Goal: Task Accomplishment & Management: Manage account settings

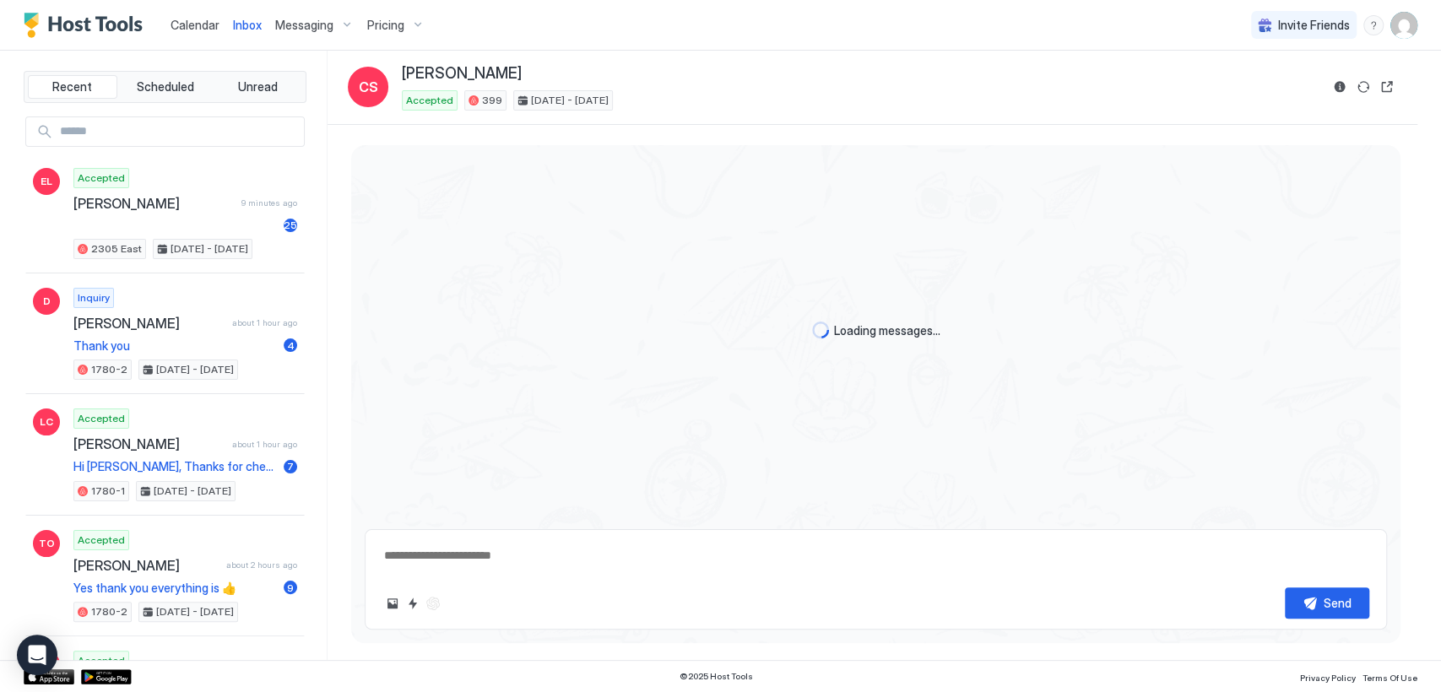
scroll to position [305, 0]
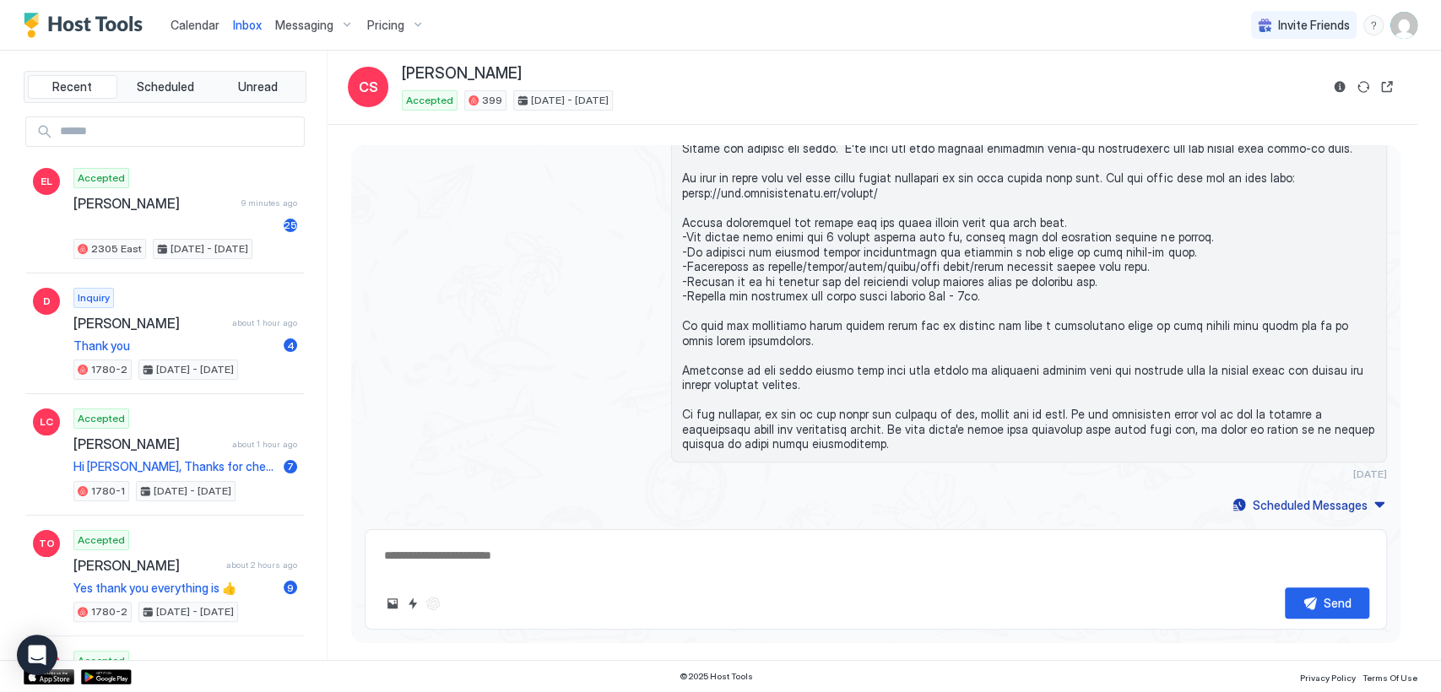
type textarea "*"
click at [333, 19] on span "Messaging" at bounding box center [304, 25] width 58 height 15
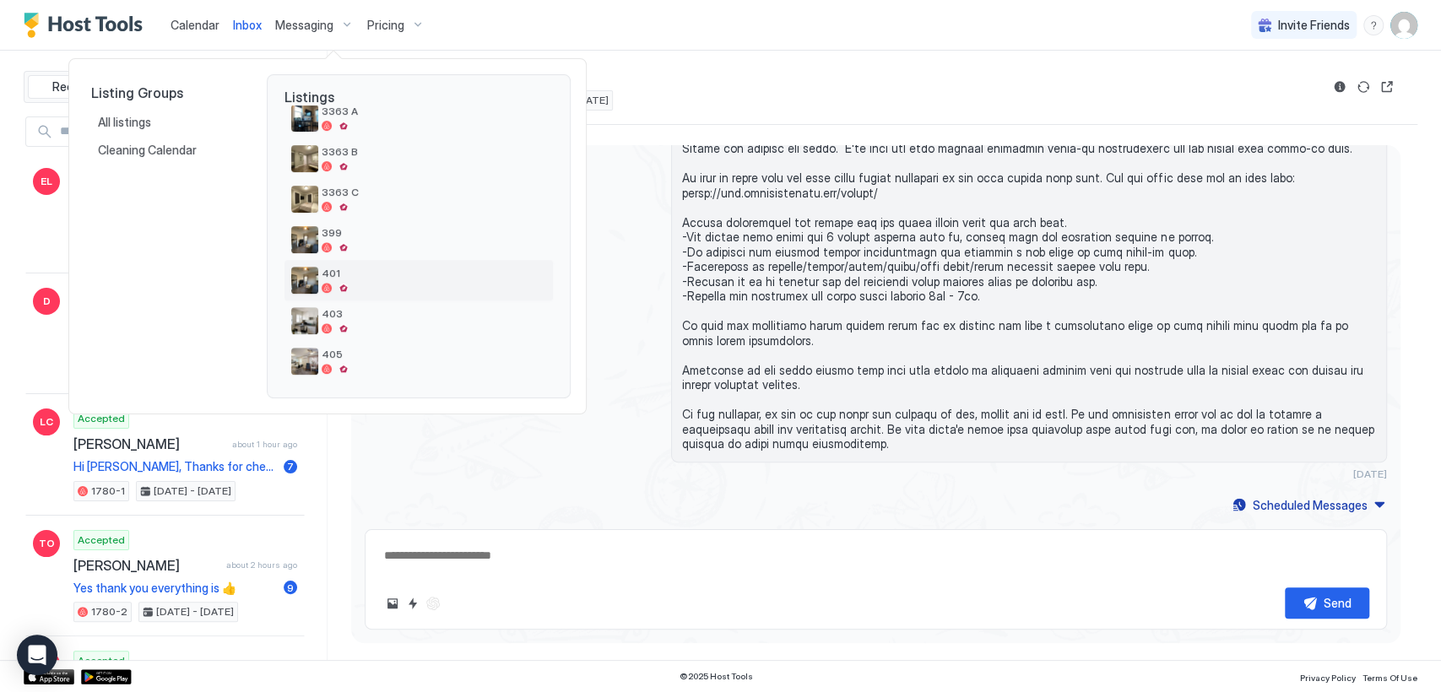
scroll to position [220, 0]
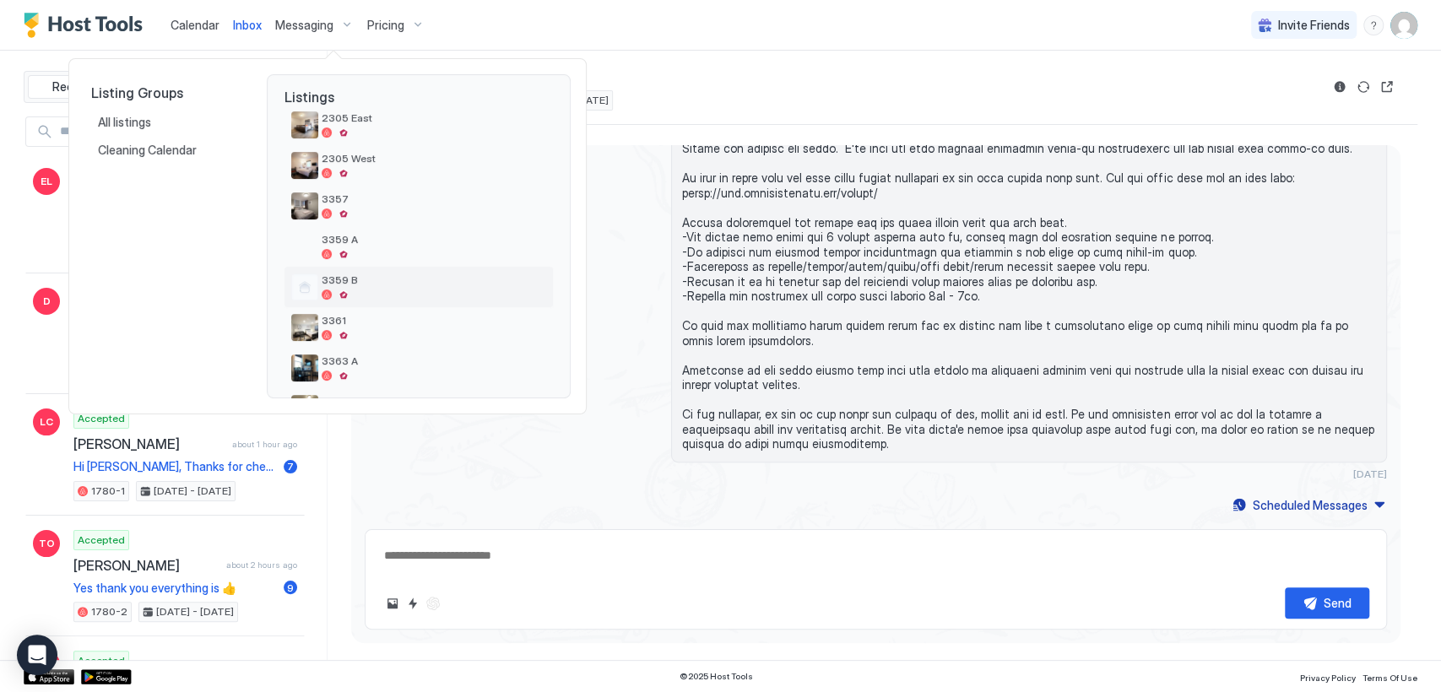
click at [377, 282] on span "3359 B" at bounding box center [434, 280] width 225 height 13
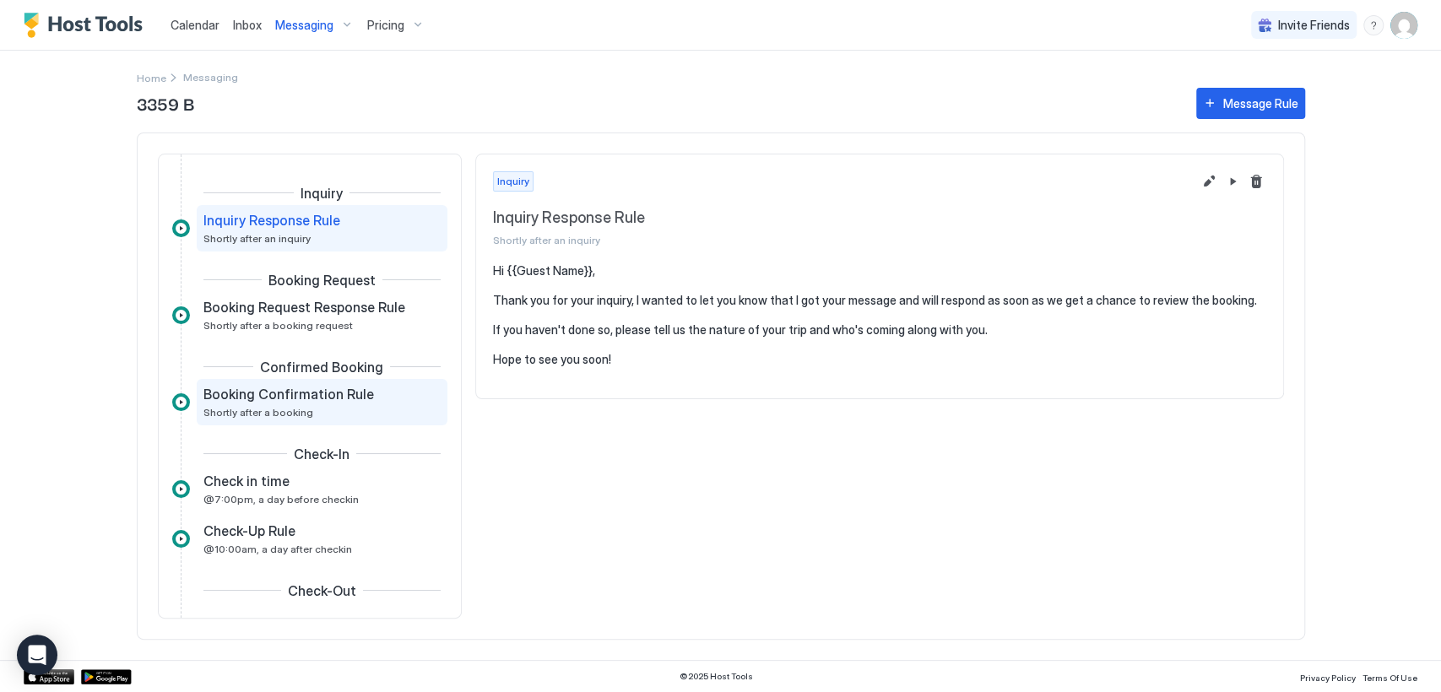
click at [355, 410] on div "Booking Confirmation Rule Shortly after a booking" at bounding box center [310, 402] width 214 height 33
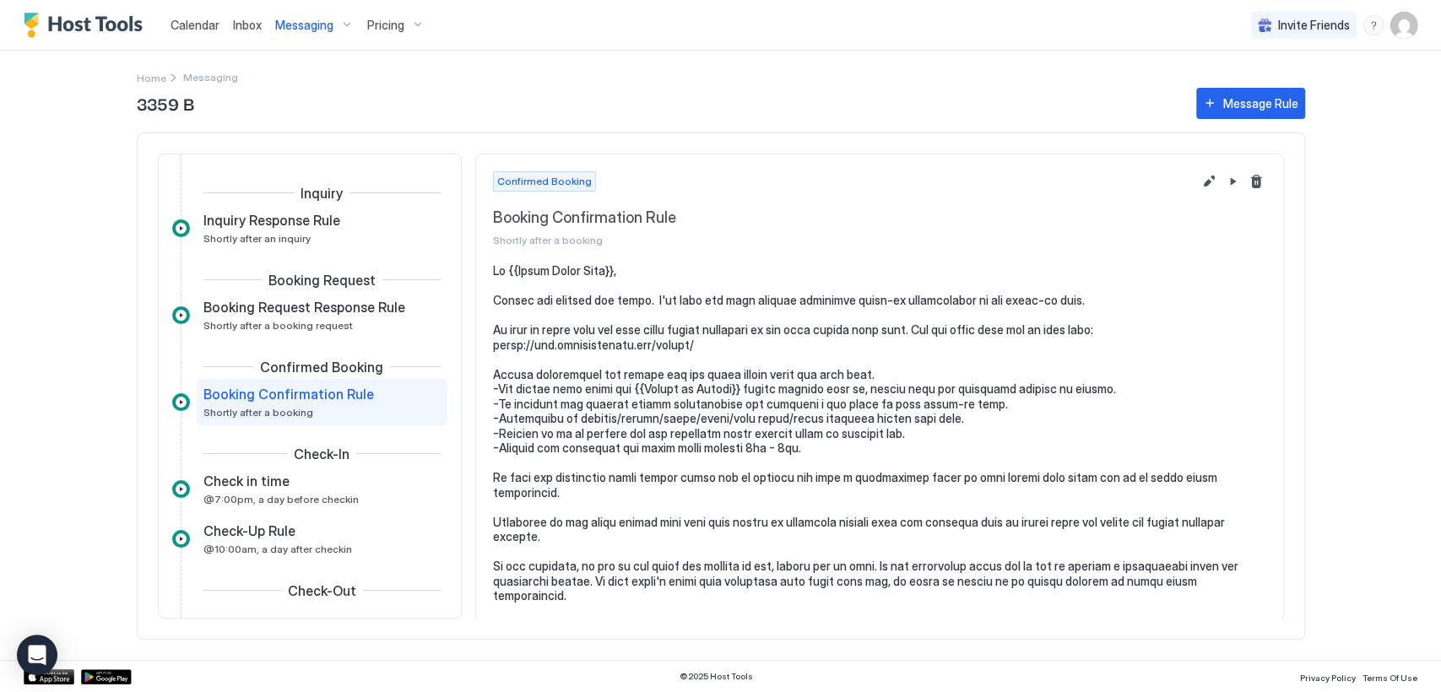
click at [373, 340] on div "Inquiry Inquiry Response Rule Shortly after an inquiry Booking Request Booking …" at bounding box center [309, 477] width 275 height 585
click at [353, 331] on span "Shortly after a booking request" at bounding box center [277, 325] width 149 height 13
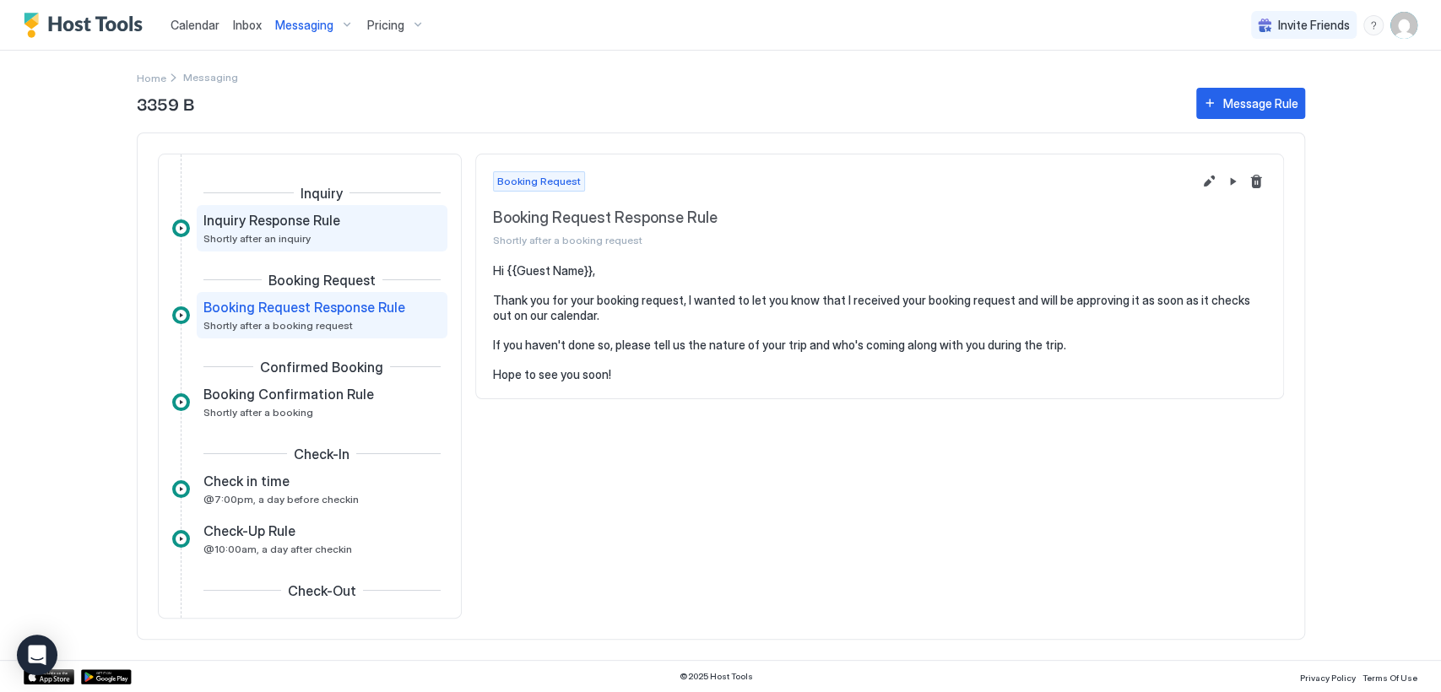
click at [370, 229] on div "Inquiry Response Rule" at bounding box center [310, 220] width 214 height 17
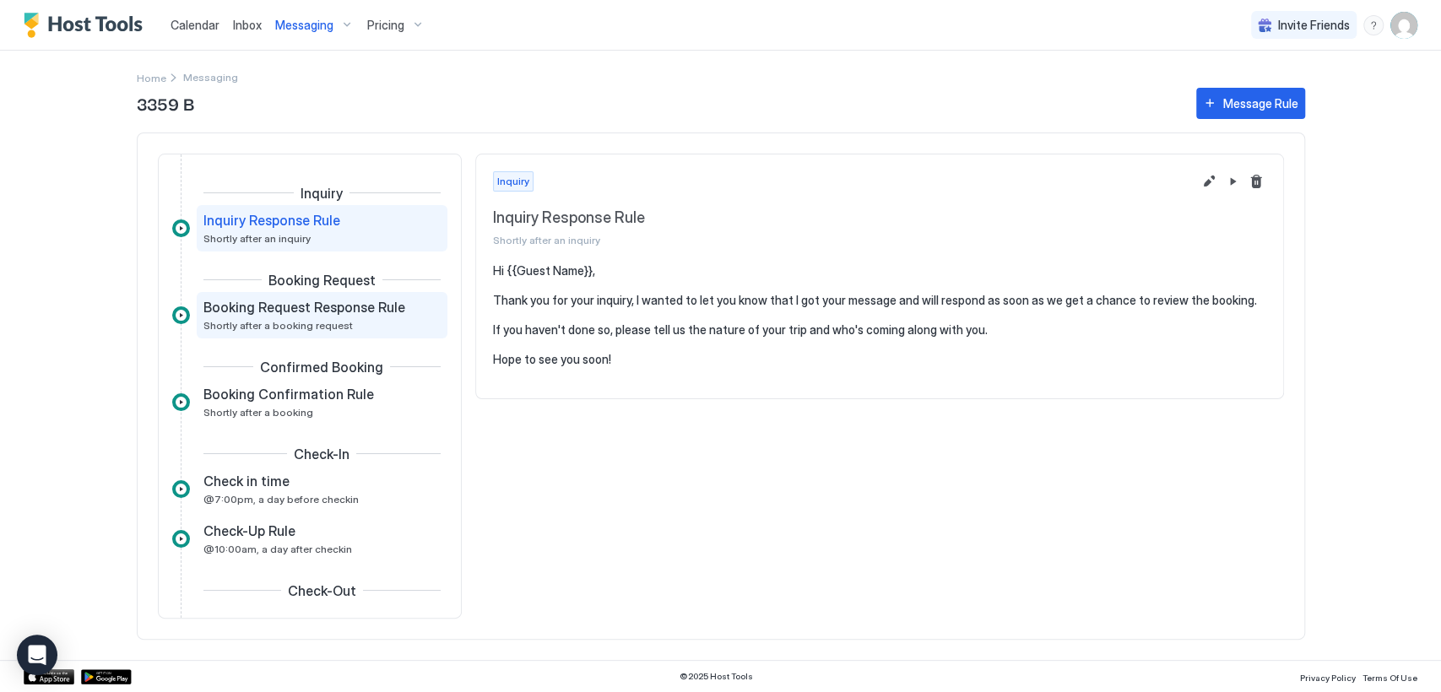
click at [353, 326] on span "Shortly after a booking request" at bounding box center [277, 325] width 149 height 13
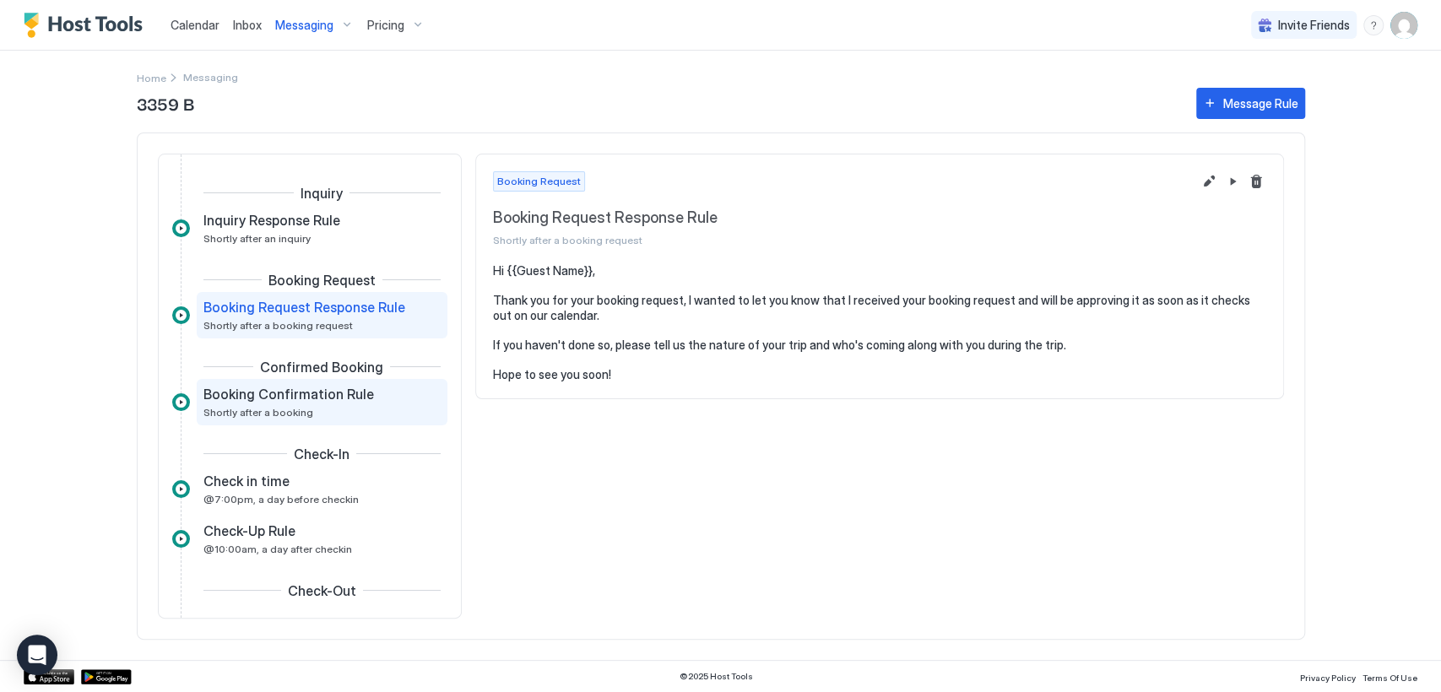
click at [365, 406] on div "Booking Confirmation Rule Shortly after a booking" at bounding box center [310, 402] width 214 height 33
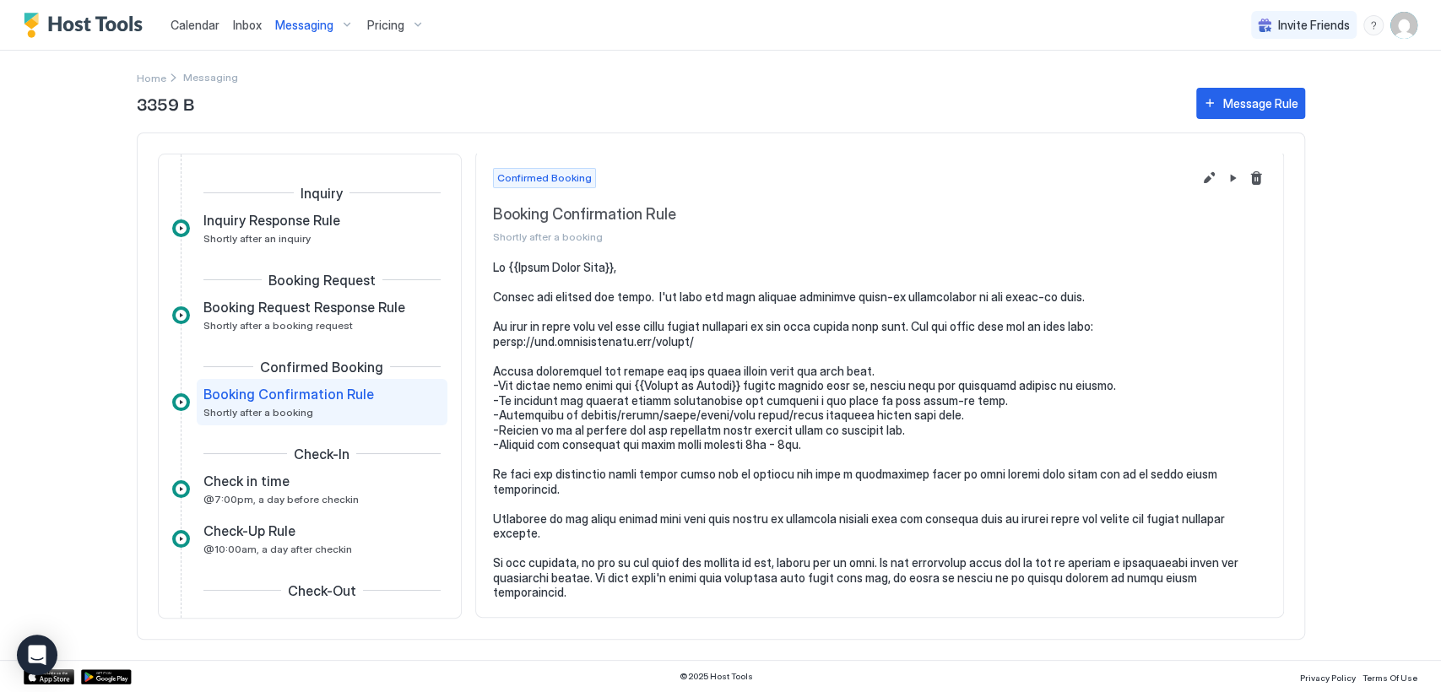
scroll to position [11, 0]
click at [378, 490] on div "Check in time" at bounding box center [310, 481] width 214 height 17
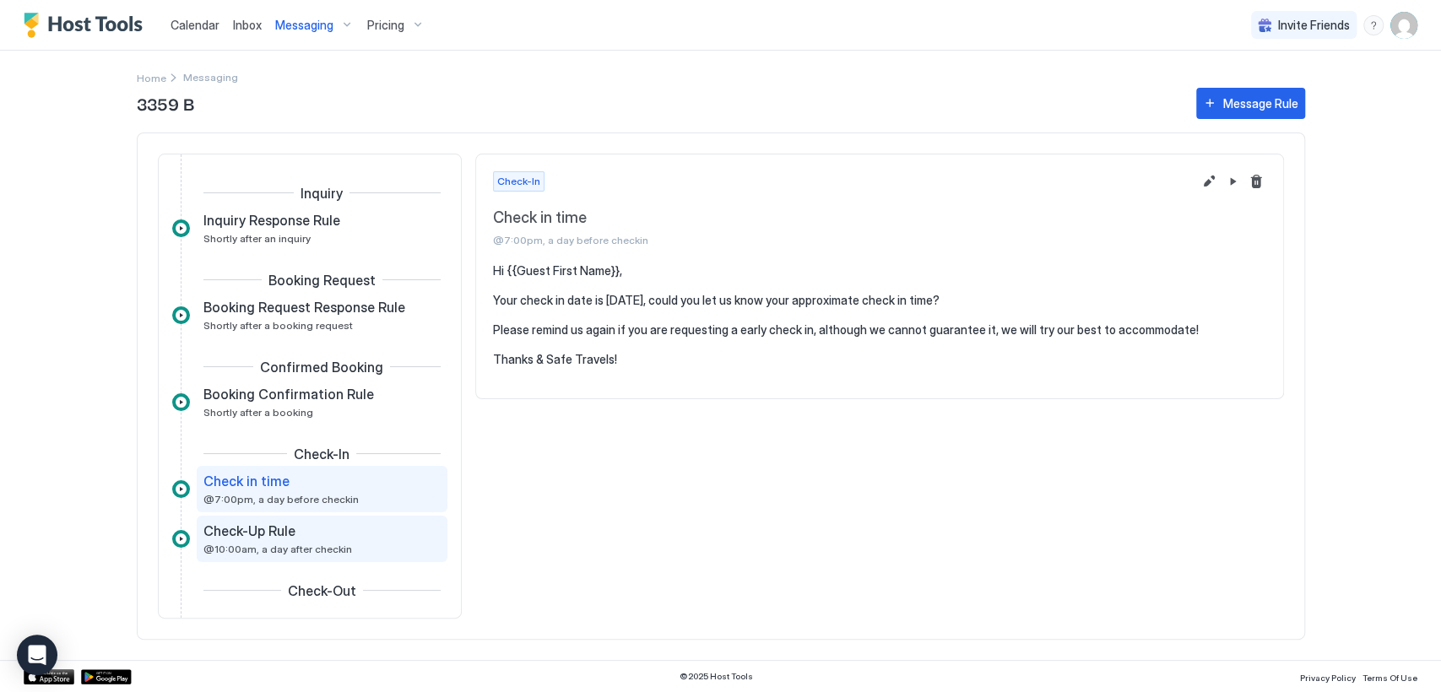
click at [352, 549] on span "@10:00am, a day after checkin" at bounding box center [277, 549] width 149 height 13
